Goal: Information Seeking & Learning: Learn about a topic

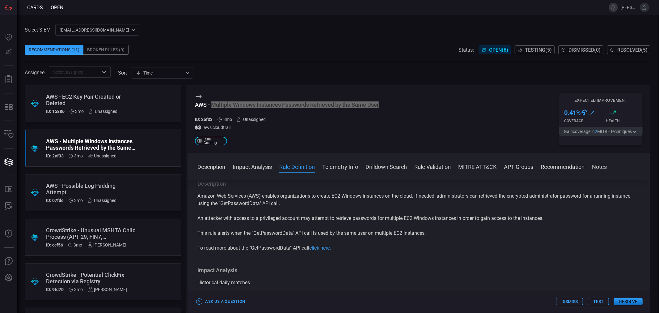
scroll to position [206, 0]
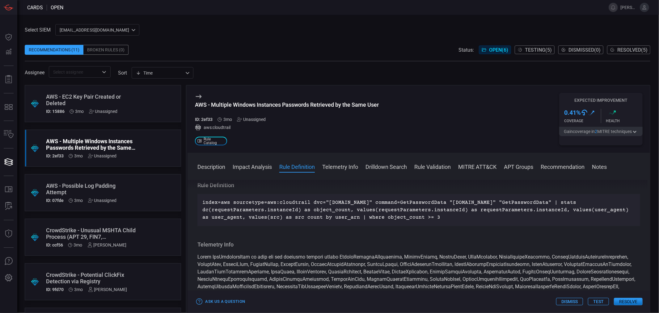
click at [406, 123] on div "AWS - Multiple Windows Instances Passwords Retrieved by the Same User ID: 2ef33…" at bounding box center [419, 118] width 463 height 67
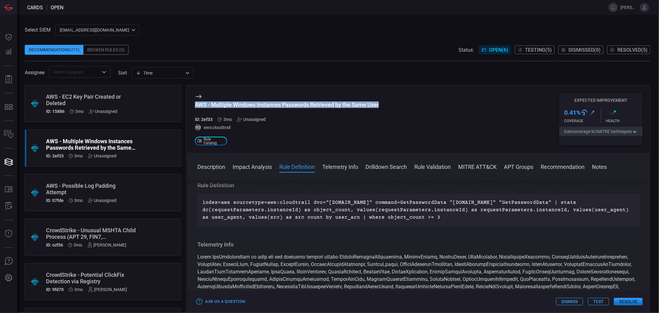
drag, startPoint x: 390, startPoint y: 106, endPoint x: 196, endPoint y: 106, distance: 193.7
click at [196, 106] on div "AWS - Multiple Windows Instances Passwords Retrieved by the Same User ID: 2ef33…" at bounding box center [419, 118] width 463 height 67
drag, startPoint x: 423, startPoint y: 217, endPoint x: 205, endPoint y: 200, distance: 218.5
click at [205, 200] on p "index=aws sourcetype=aws:cloudtrail dvc="ec2.amazonaws.com" command=GetPassword…" at bounding box center [418, 210] width 433 height 22
click at [336, 168] on button "Telemetry Info" at bounding box center [340, 166] width 36 height 7
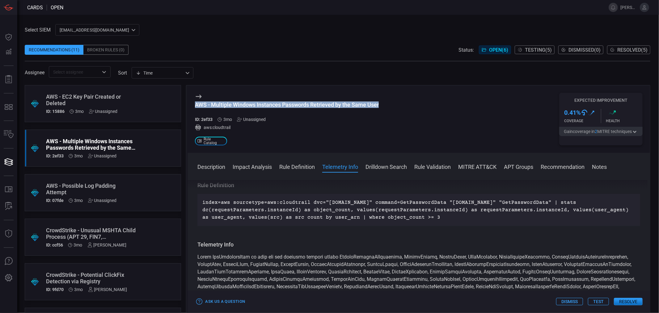
scroll to position [260, 0]
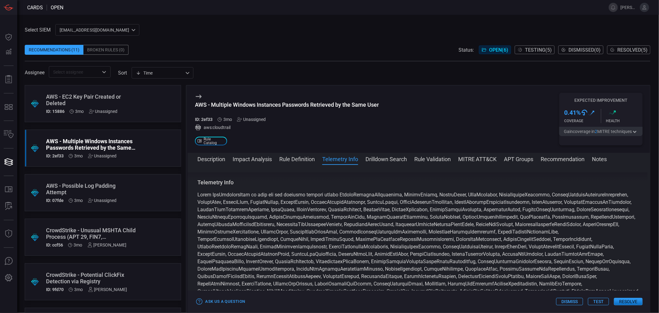
click at [215, 192] on span at bounding box center [418, 258] width 442 height 132
drag, startPoint x: 285, startPoint y: 192, endPoint x: 324, endPoint y: 192, distance: 39.2
click at [324, 192] on span at bounding box center [418, 258] width 442 height 132
drag, startPoint x: 373, startPoint y: 192, endPoint x: 401, endPoint y: 192, distance: 28.1
click at [382, 192] on span at bounding box center [418, 258] width 442 height 132
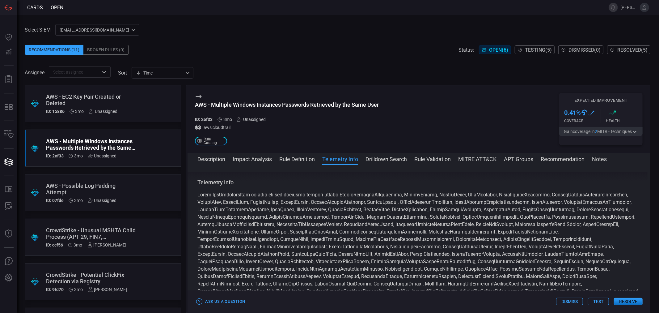
click at [302, 166] on span at bounding box center [419, 167] width 463 height 10
click at [299, 162] on button "Rule Definition" at bounding box center [297, 158] width 36 height 7
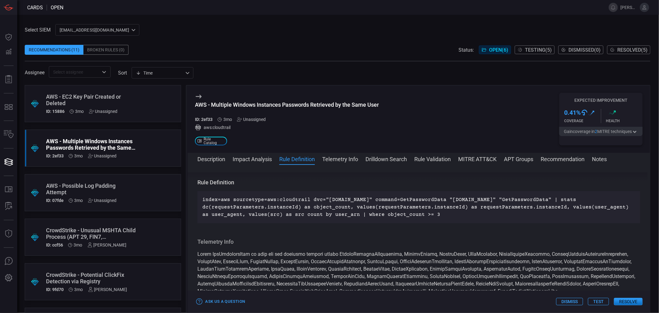
click at [371, 162] on button "Drilldown Search" at bounding box center [386, 158] width 41 height 7
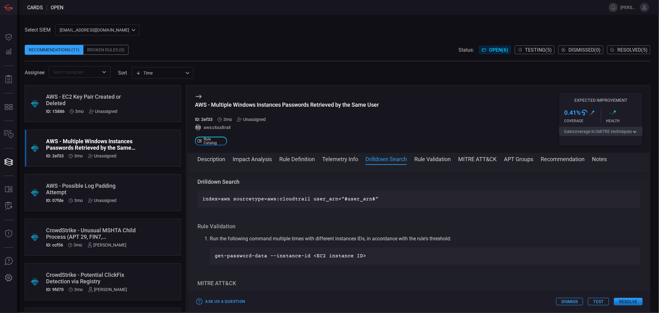
scroll to position [428, 0]
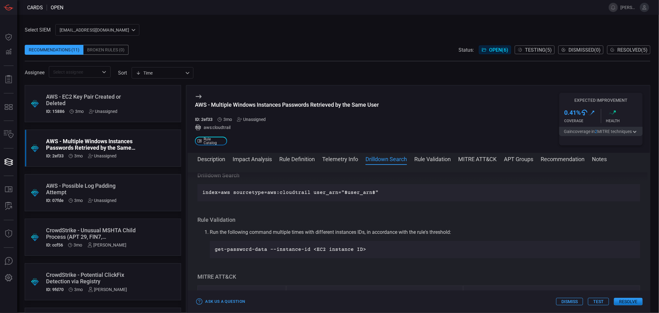
click at [429, 196] on p "index=aws sourcetype=aws:cloudtrail user_arn="$user_arn$"" at bounding box center [418, 192] width 433 height 7
click at [426, 161] on button "Rule Validation" at bounding box center [432, 158] width 36 height 7
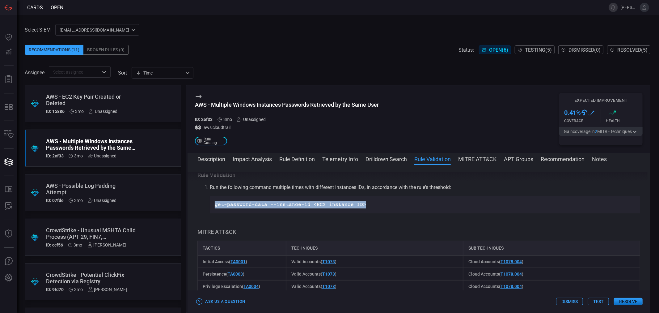
drag, startPoint x: 378, startPoint y: 206, endPoint x: 193, endPoint y: 208, distance: 184.8
click at [193, 209] on div "Description Amazon Web Services (AWS) enables organizations to create EC2 Windo…" at bounding box center [419, 237] width 463 height 130
click at [227, 191] on p "Run the following command multiple times with different instances IDs, in accor…" at bounding box center [425, 187] width 430 height 7
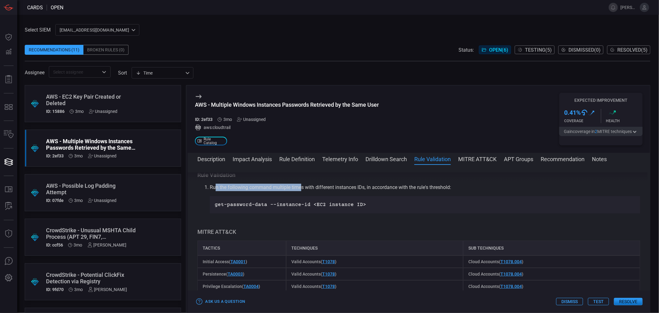
drag, startPoint x: 216, startPoint y: 196, endPoint x: 301, endPoint y: 196, distance: 85.3
click at [301, 191] on p "Run the following command multiple times with different instances IDs, in accor…" at bounding box center [425, 187] width 430 height 7
click at [292, 191] on p "Run the following command multiple times with different instances IDs, in accor…" at bounding box center [425, 187] width 430 height 7
click at [313, 191] on p "Run the following command multiple times with different instances IDs, in accor…" at bounding box center [425, 187] width 430 height 7
drag, startPoint x: 348, startPoint y: 195, endPoint x: 371, endPoint y: 195, distance: 23.5
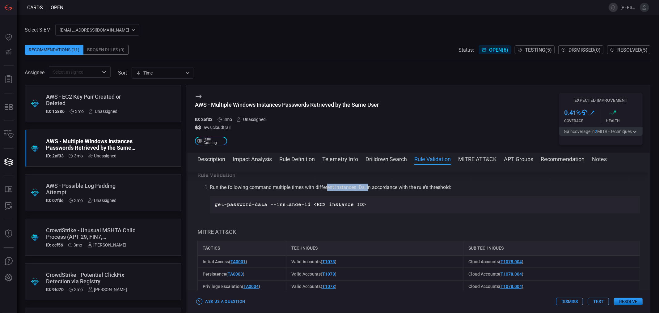
click at [371, 191] on p "Run the following command multiple times with different instances IDs, in accor…" at bounding box center [425, 187] width 430 height 7
click at [319, 203] on div "get-password-data --instance-id <EC2 instance ID>" at bounding box center [425, 204] width 430 height 17
click at [215, 207] on div "get-password-data --instance-id <EC2 instance ID>" at bounding box center [425, 204] width 430 height 17
drag, startPoint x: 211, startPoint y: 211, endPoint x: 379, endPoint y: 209, distance: 168.1
click at [379, 209] on div "get-password-data --instance-id <EC2 instance ID>" at bounding box center [425, 204] width 430 height 17
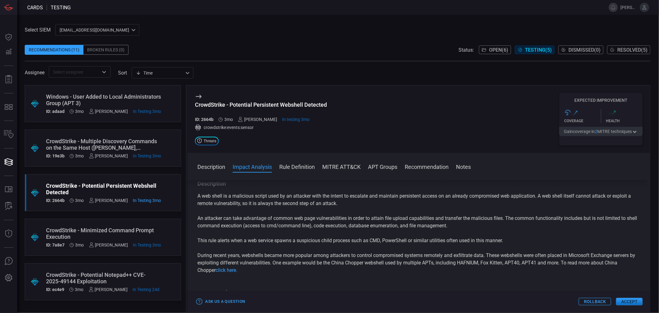
scroll to position [206, 0]
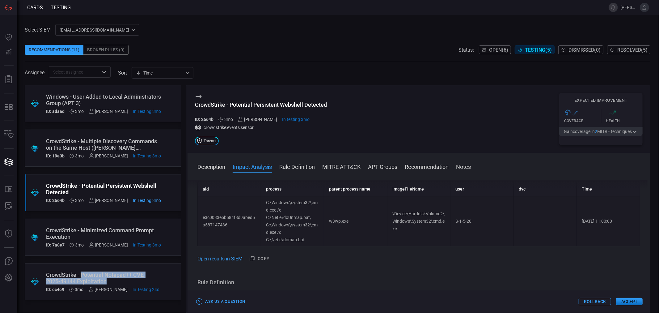
drag, startPoint x: 96, startPoint y: 280, endPoint x: 82, endPoint y: 272, distance: 15.8
click at [82, 272] on div "CrowdStrike - Potential Notepad++ CVE-2025-49144 Exploitation" at bounding box center [103, 277] width 114 height 13
